Goal: Navigation & Orientation: Find specific page/section

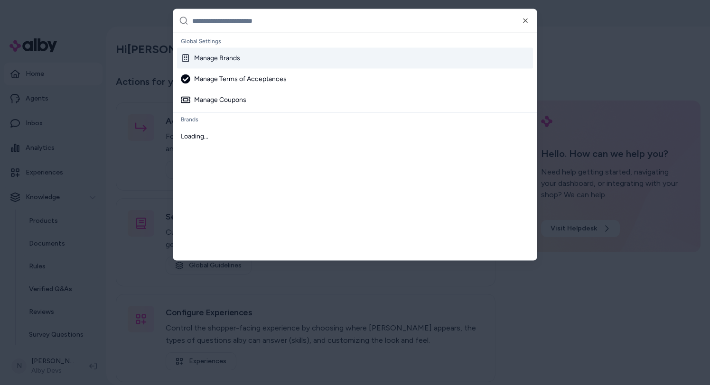
type input "**********"
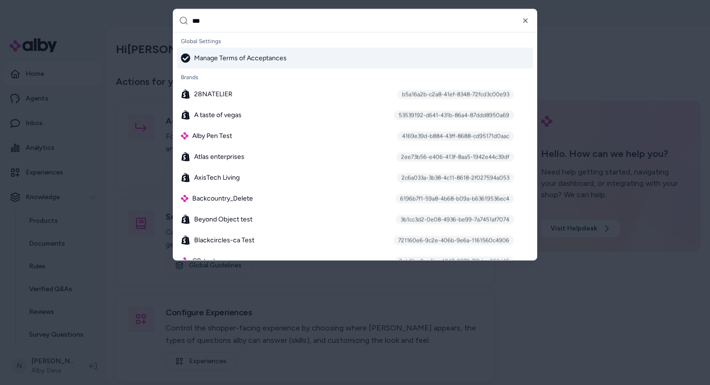
type input "****"
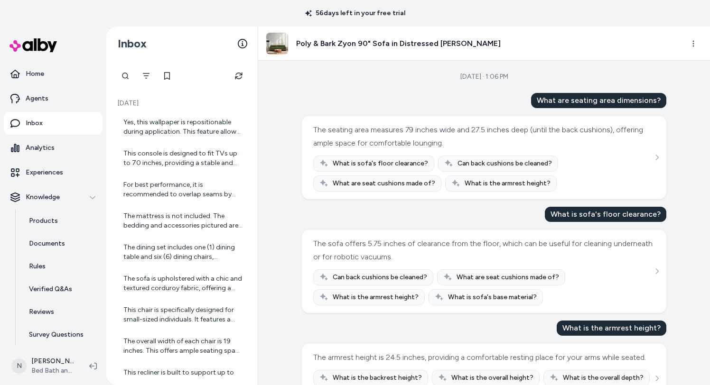
scroll to position [39, 0]
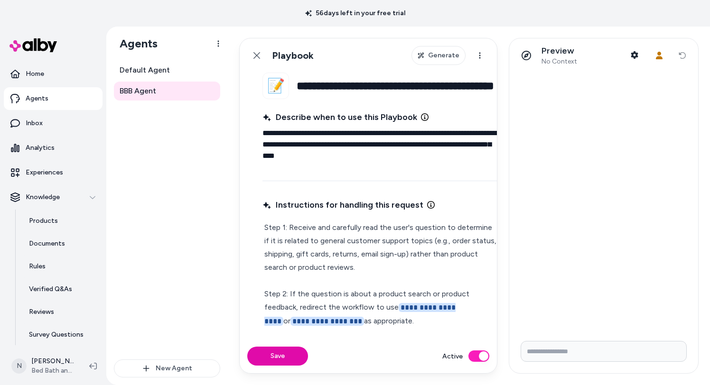
scroll to position [228, 0]
